Goal: Find specific fact: Find specific fact

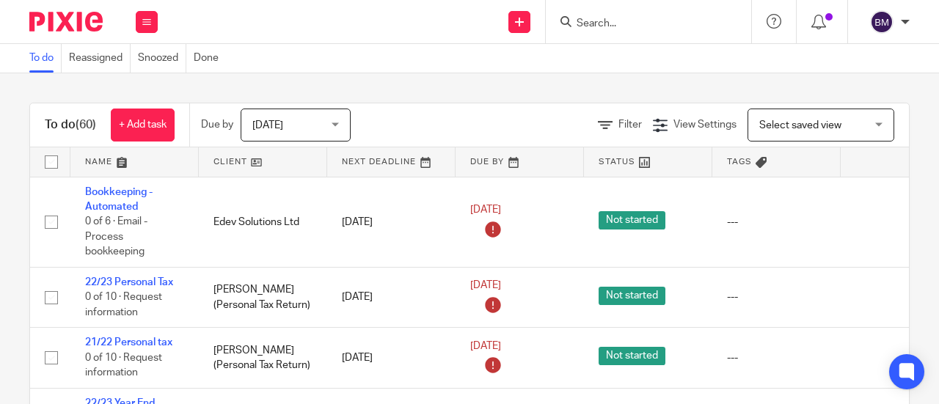
drag, startPoint x: 625, startPoint y: 8, endPoint x: 623, endPoint y: 18, distance: 9.8
click at [625, 11] on div at bounding box center [648, 21] width 205 height 43
click at [620, 21] on input "Search" at bounding box center [641, 24] width 132 height 13
type input "a"
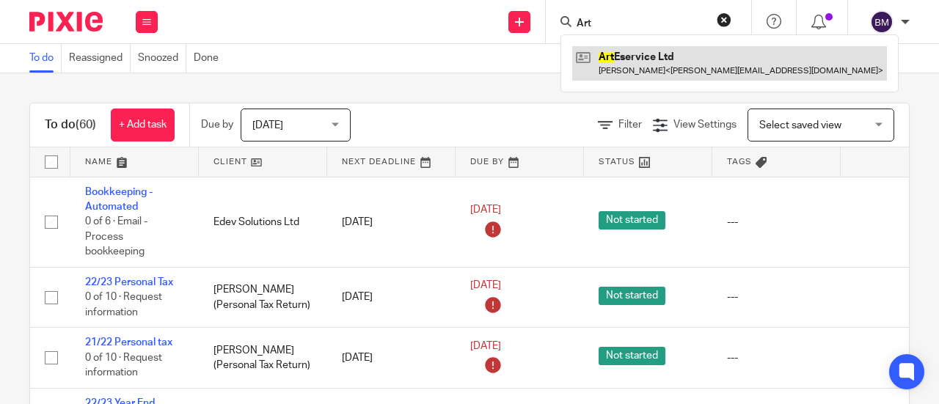
type input "Art"
click at [633, 68] on link at bounding box center [729, 63] width 315 height 34
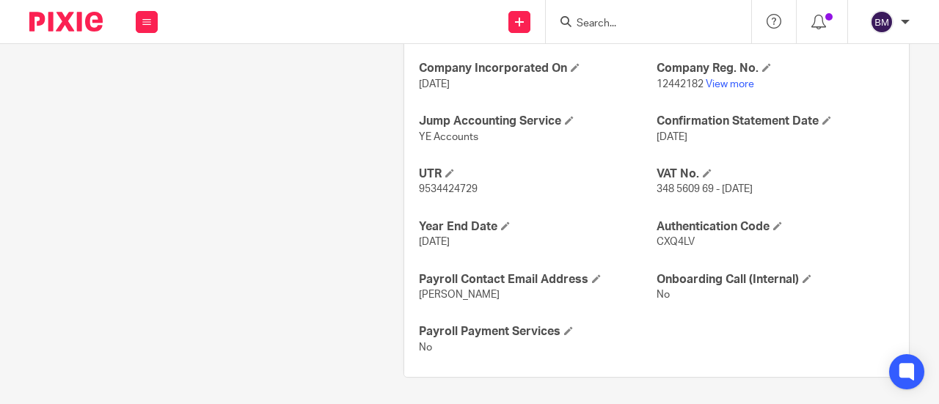
scroll to position [594, 0]
drag, startPoint x: 708, startPoint y: 186, endPoint x: 651, endPoint y: 186, distance: 57.2
click at [657, 186] on span "348 5609 69 - [DATE]" at bounding box center [705, 189] width 96 height 10
copy span "348 5609 69"
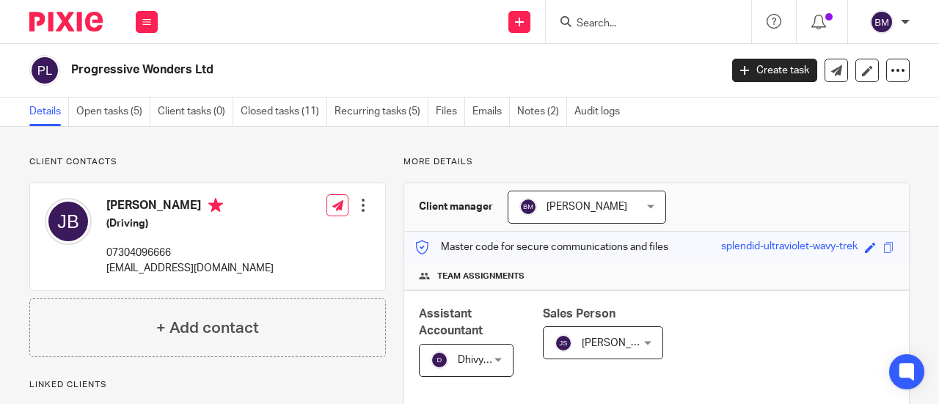
click at [605, 18] on form at bounding box center [653, 21] width 156 height 18
click at [605, 18] on input "Search" at bounding box center [641, 24] width 132 height 13
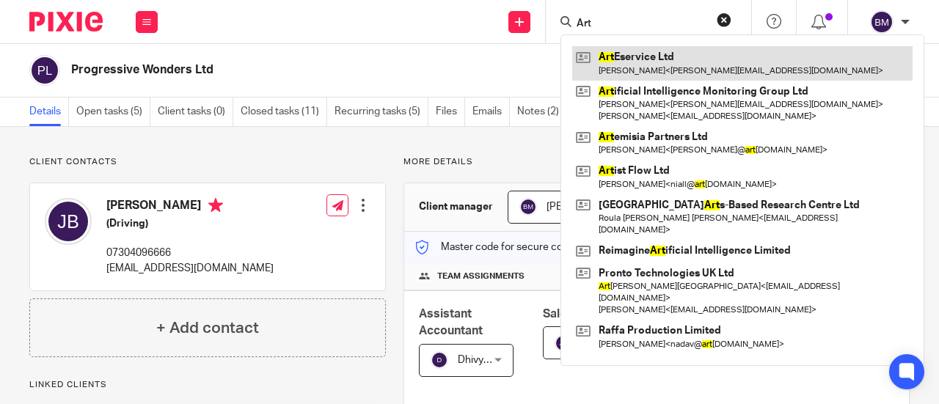
type input "Art"
click at [681, 55] on link at bounding box center [742, 63] width 340 height 34
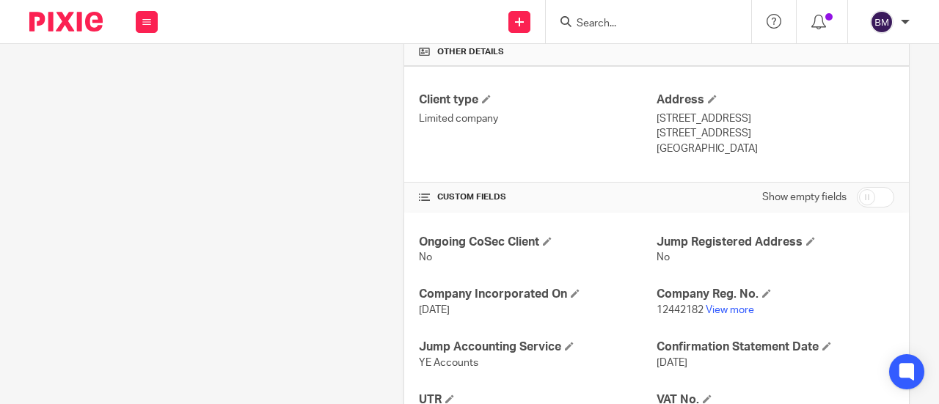
scroll to position [440, 0]
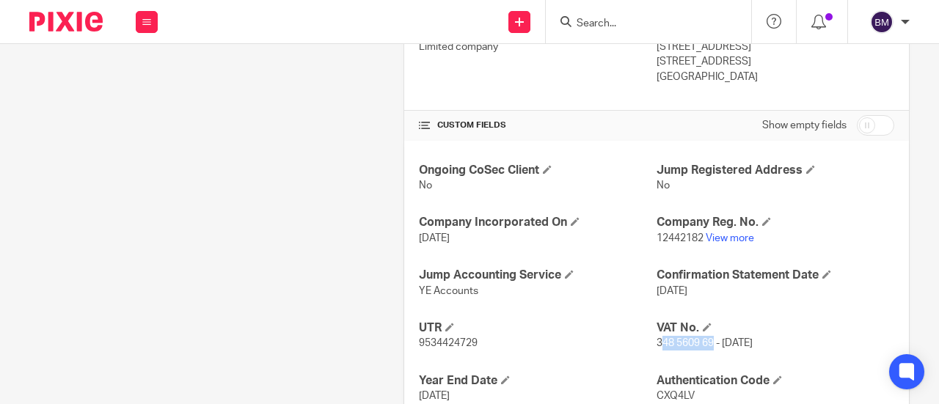
drag, startPoint x: 706, startPoint y: 342, endPoint x: 652, endPoint y: 338, distance: 54.4
click at [657, 338] on span "348 5609 69 - 30 JUNE 2020" at bounding box center [705, 343] width 96 height 10
click at [726, 294] on p "3 Feb 2026" at bounding box center [776, 291] width 238 height 15
drag, startPoint x: 704, startPoint y: 344, endPoint x: 650, endPoint y: 346, distance: 54.3
click at [657, 346] on span "348 5609 69 - 30 JUNE 2020" at bounding box center [705, 343] width 96 height 10
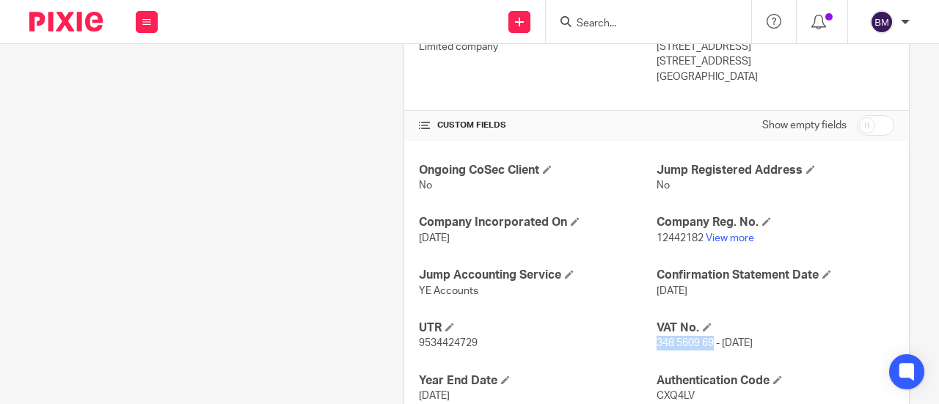
copy span "348 5609 69"
click at [718, 239] on link "View more" at bounding box center [730, 238] width 48 height 10
drag, startPoint x: 656, startPoint y: 10, endPoint x: 651, endPoint y: 16, distance: 8.4
click at [653, 12] on div at bounding box center [648, 21] width 205 height 43
click at [631, 30] on form at bounding box center [653, 21] width 156 height 18
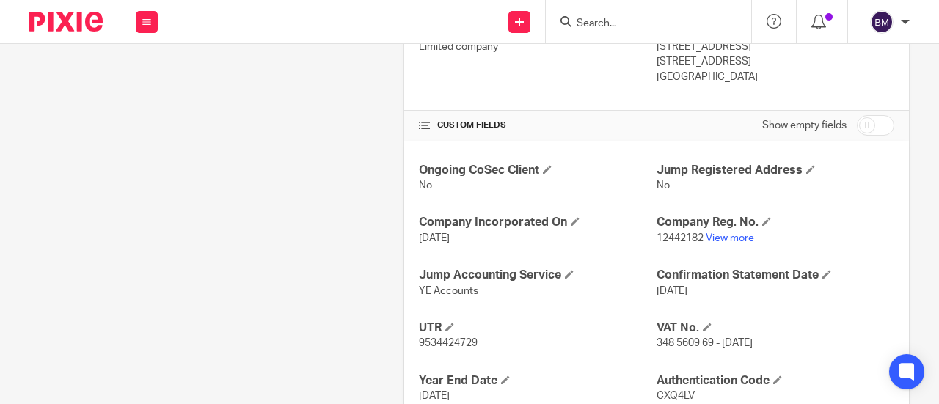
click at [600, 27] on input "Search" at bounding box center [641, 24] width 132 height 13
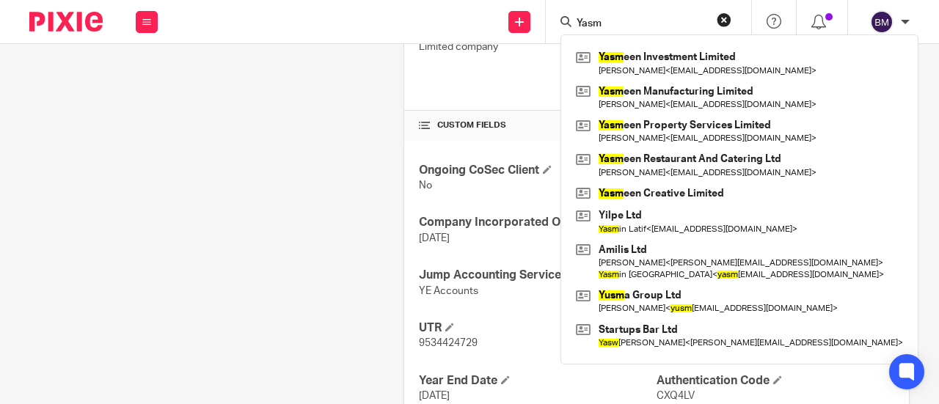
type input "Yasm"
